Goal: Information Seeking & Learning: Learn about a topic

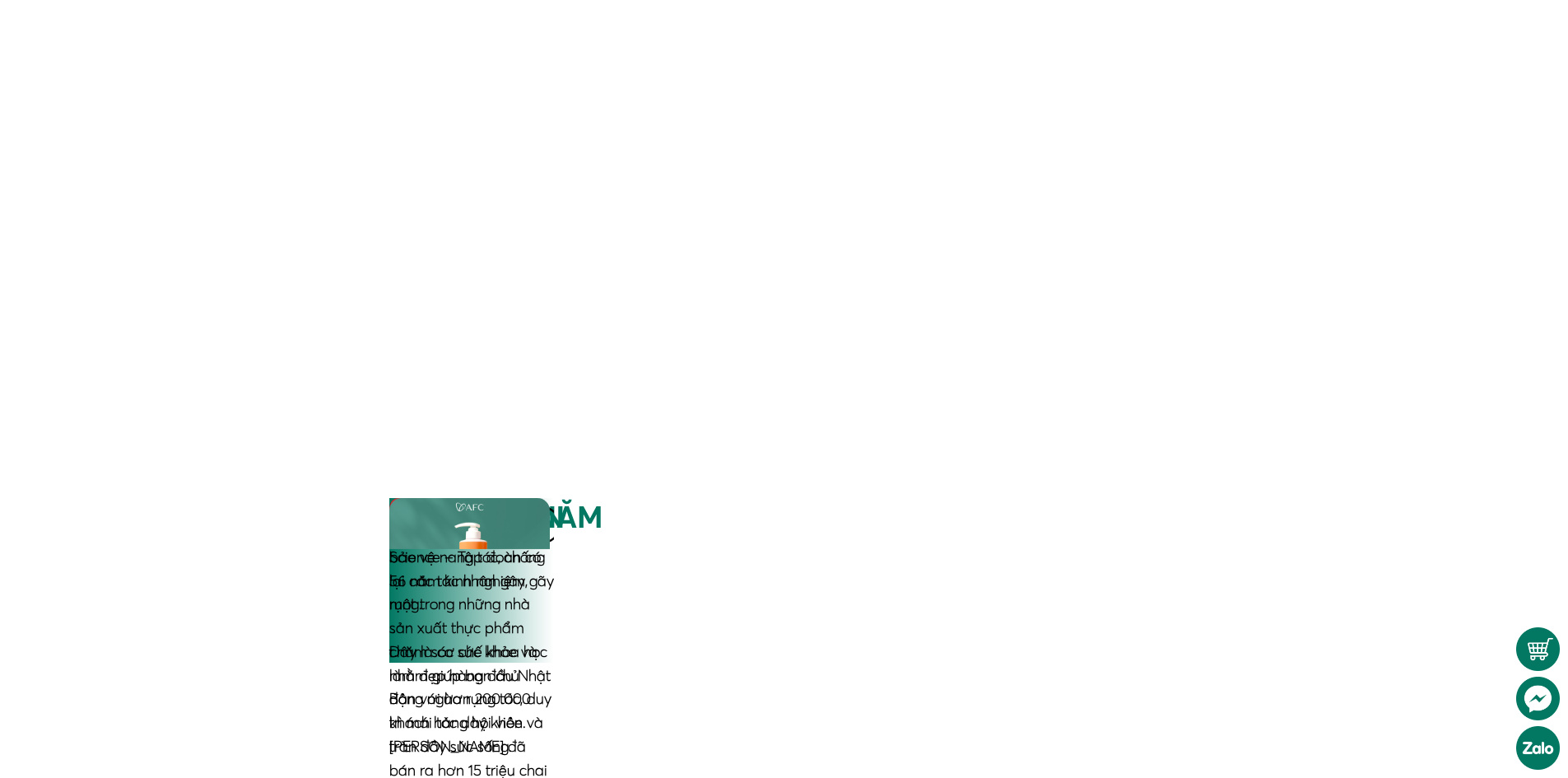
scroll to position [987, 0]
